Goal: Information Seeking & Learning: Learn about a topic

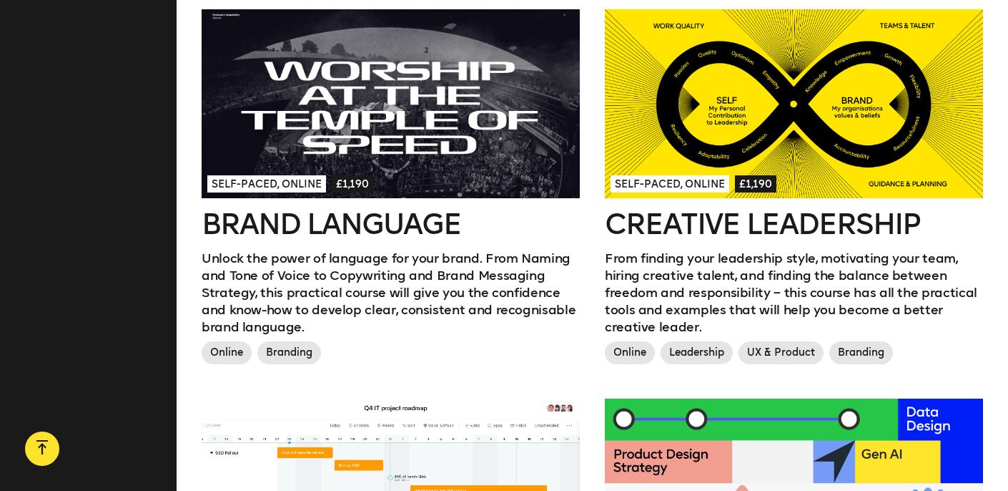
scroll to position [395, 0]
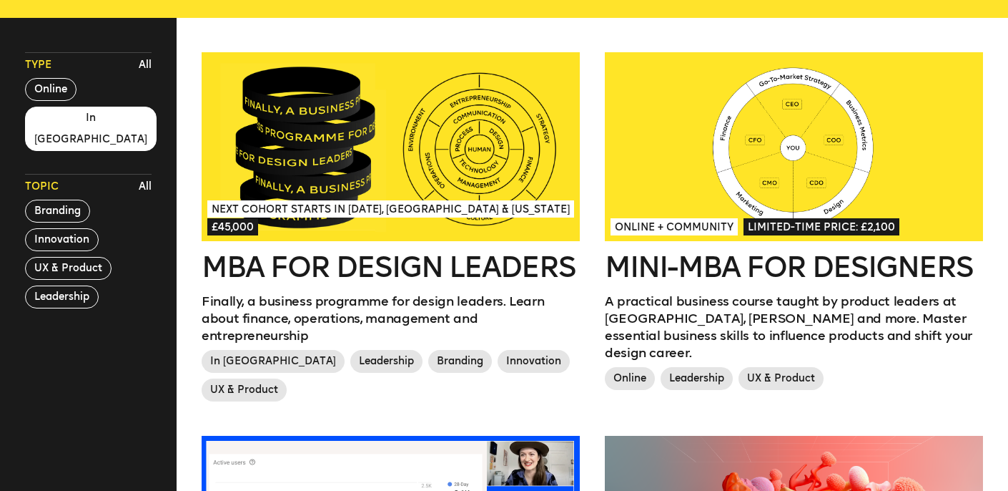
click at [76, 120] on button "In [GEOGRAPHIC_DATA]" at bounding box center [91, 129] width 132 height 44
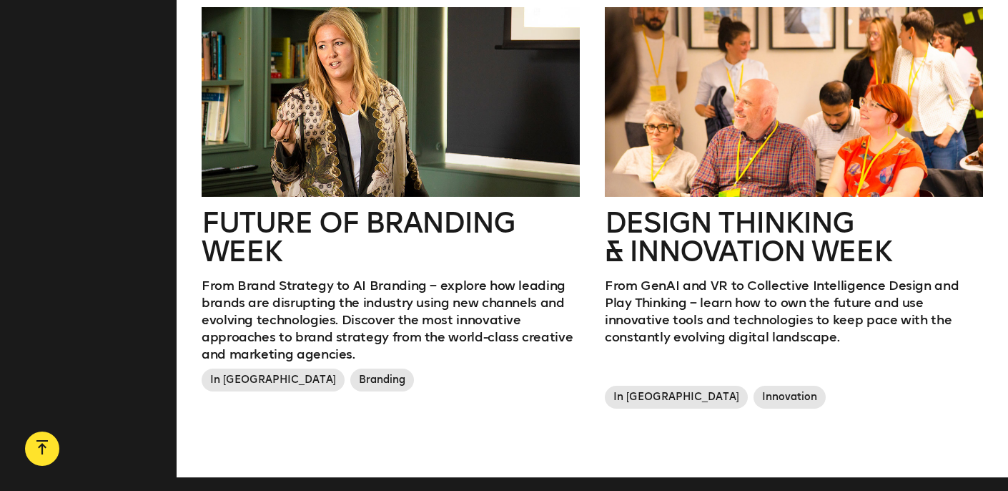
scroll to position [825, 0]
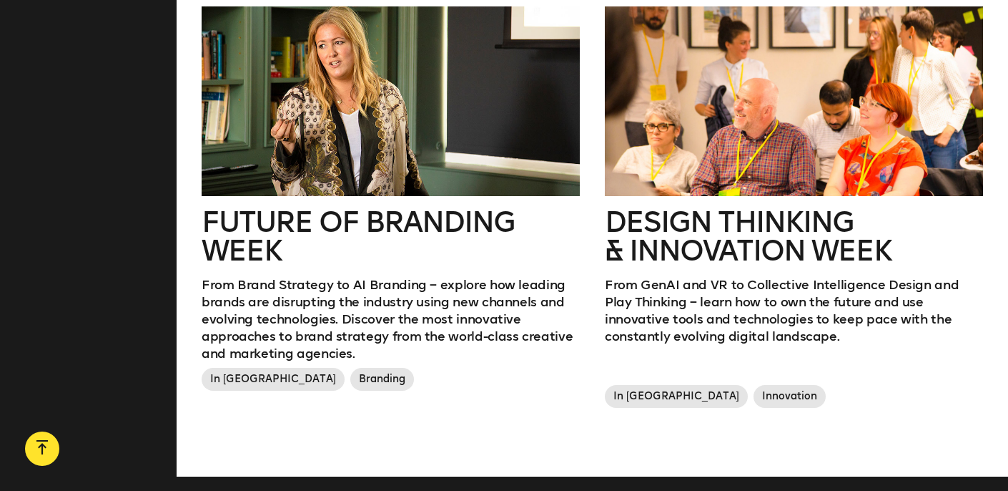
click at [253, 239] on h2 "Future of branding week" at bounding box center [391, 235] width 378 height 57
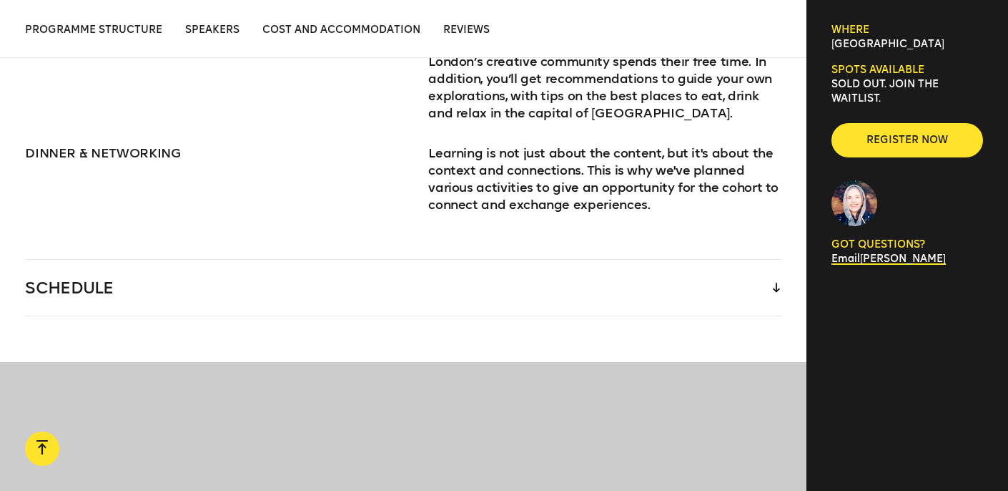
scroll to position [2031, 0]
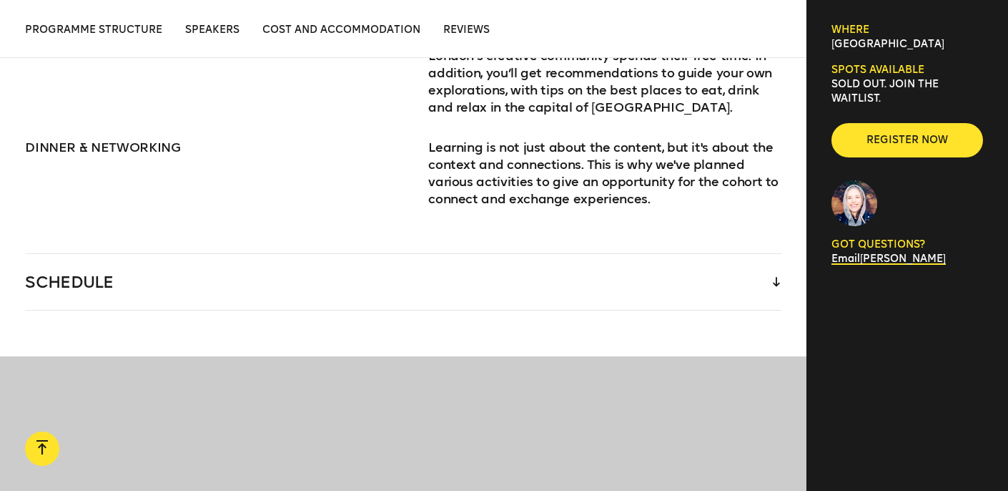
click at [657, 297] on div "SCHEDULE" at bounding box center [403, 282] width 757 height 56
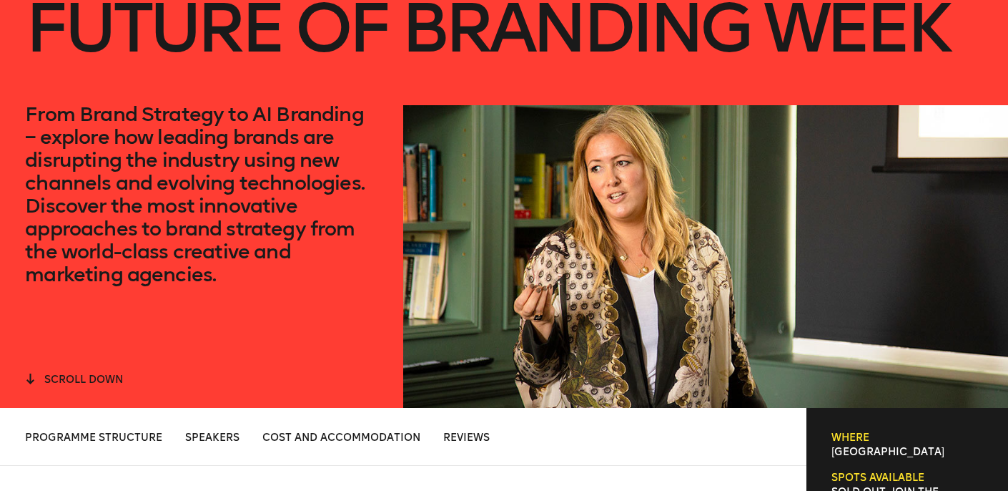
scroll to position [0, 0]
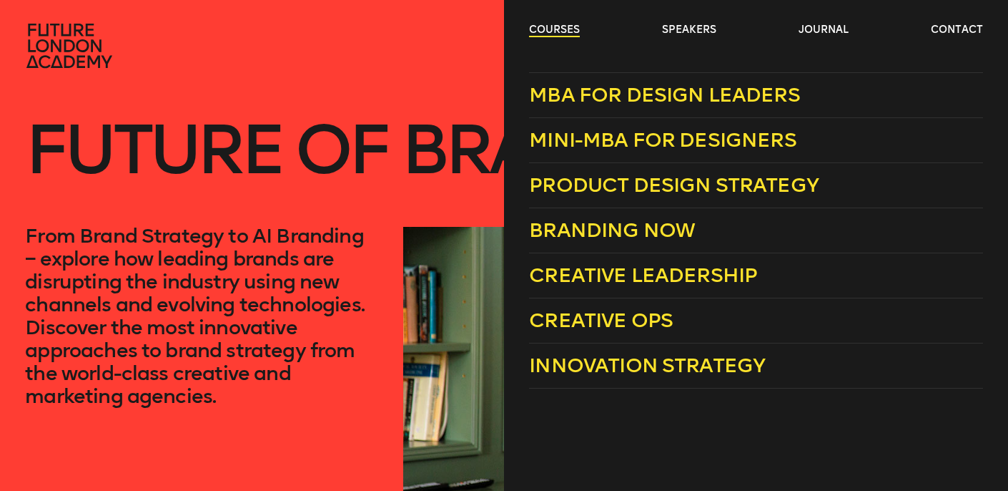
click at [550, 25] on link "courses" at bounding box center [554, 30] width 51 height 14
